Goal: Find specific fact: Find specific fact

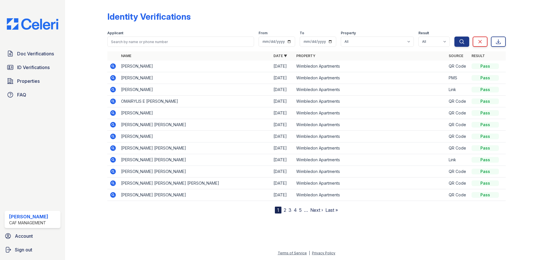
click at [114, 66] on icon at bounding box center [113, 66] width 7 height 7
click at [114, 66] on icon at bounding box center [113, 66] width 6 height 6
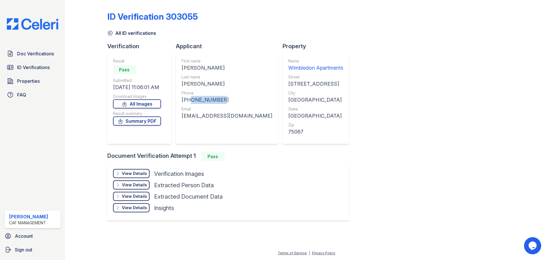
drag, startPoint x: 228, startPoint y: 102, endPoint x: 187, endPoint y: 102, distance: 40.5
click at [187, 102] on div "[PHONE_NUMBER]" at bounding box center [226, 100] width 91 height 8
copy div "8172402946"
drag, startPoint x: 239, startPoint y: 118, endPoint x: 180, endPoint y: 118, distance: 58.8
click at [180, 118] on div "First name [PERSON_NAME] Last name [PERSON_NAME] Phone [PHONE_NUMBER] Email [EM…" at bounding box center [227, 97] width 102 height 91
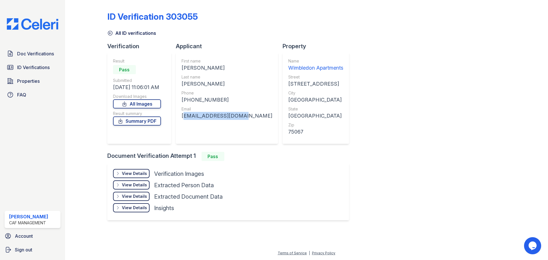
copy div "[EMAIL_ADDRESS][DOMAIN_NAME]"
